Goal: Navigation & Orientation: Find specific page/section

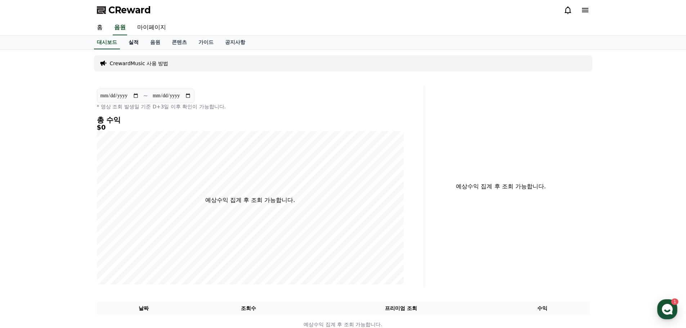
click at [134, 44] on link "실적" at bounding box center [134, 43] width 22 height 14
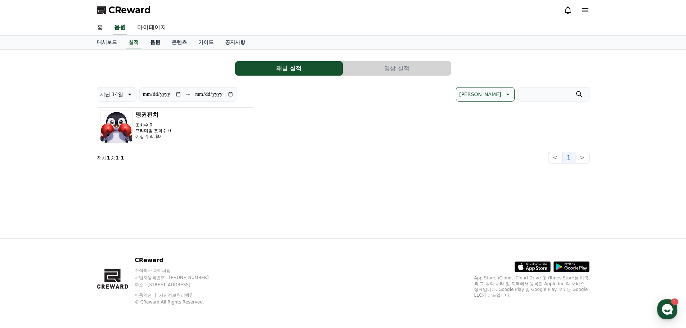
click at [152, 43] on link "음원" at bounding box center [155, 43] width 22 height 14
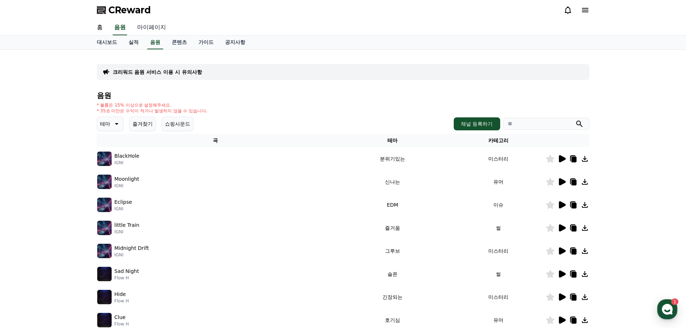
click at [166, 30] on link "마이페이지" at bounding box center [151, 27] width 40 height 15
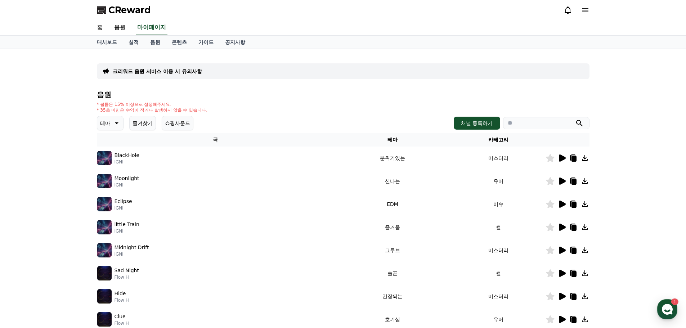
select select "**********"
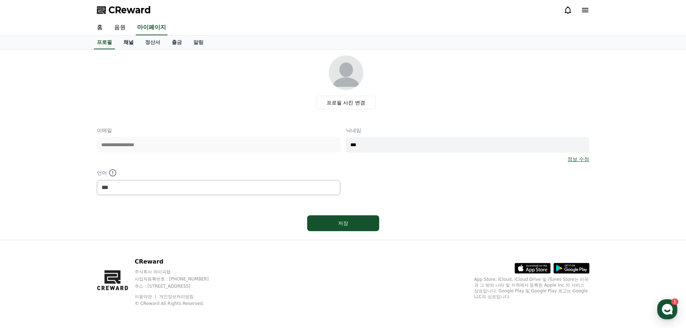
click at [119, 43] on link "채널" at bounding box center [129, 43] width 22 height 14
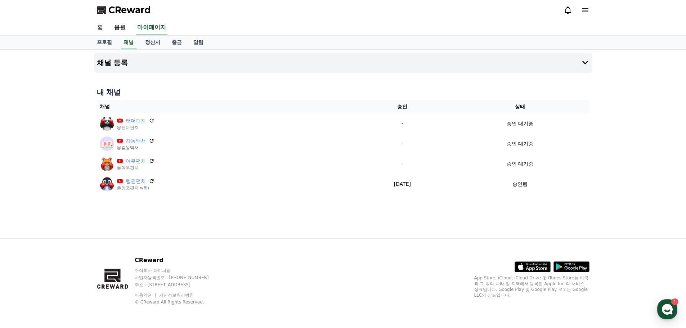
click at [100, 35] on div "홈 음원 마이페이지" at bounding box center [343, 27] width 686 height 15
click at [103, 41] on link "프로필" at bounding box center [104, 43] width 27 height 14
select select "**********"
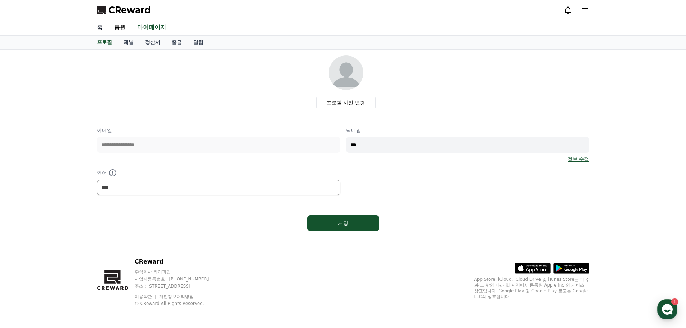
click at [103, 29] on link "홈" at bounding box center [99, 27] width 17 height 15
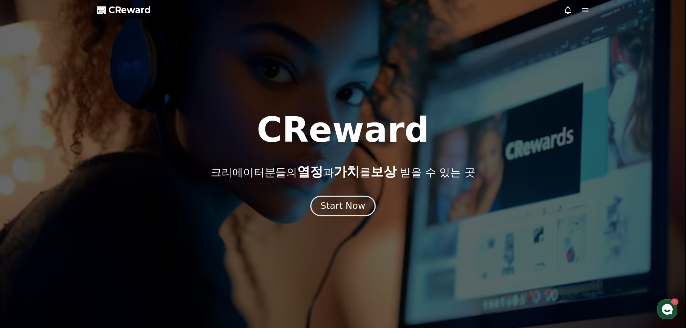
click at [343, 202] on div "Start Now" at bounding box center [342, 206] width 45 height 12
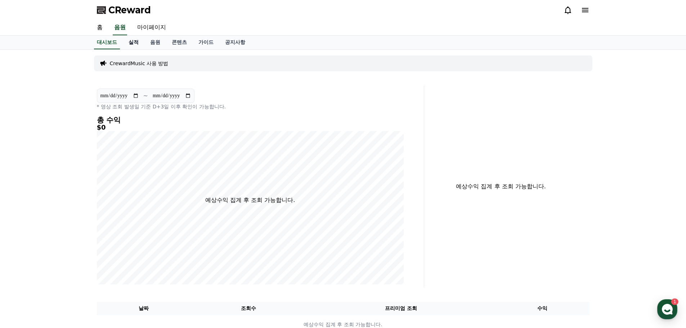
click at [133, 42] on link "실적" at bounding box center [134, 43] width 22 height 14
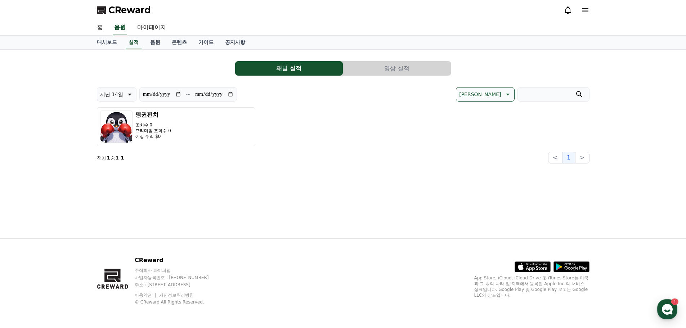
click at [397, 69] on button "영상 실적" at bounding box center [397, 68] width 108 height 14
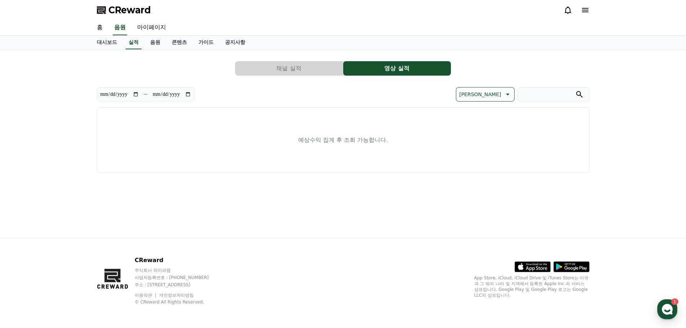
click at [322, 71] on button "채널 실적" at bounding box center [289, 68] width 108 height 14
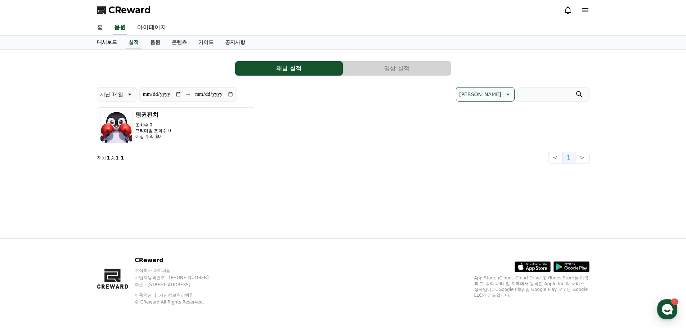
click at [106, 46] on link "대시보드" at bounding box center [107, 43] width 32 height 14
